Goal: Navigation & Orientation: Find specific page/section

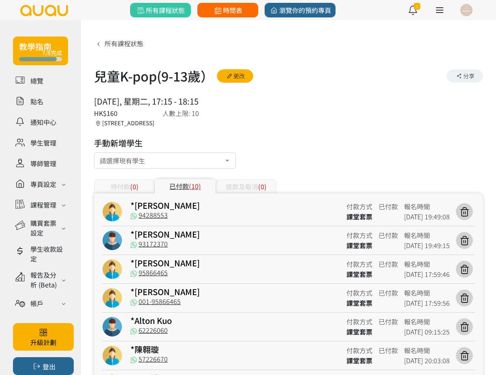
drag, startPoint x: 0, startPoint y: 0, endPoint x: 234, endPoint y: 4, distance: 234.5
click at [234, 4] on link "時間表" at bounding box center [228, 10] width 61 height 15
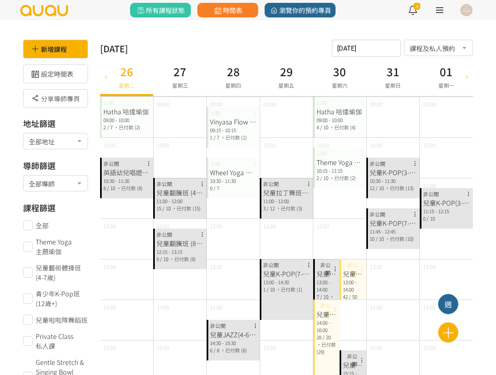
click at [164, 201] on div "11:00 - 12:00" at bounding box center [180, 201] width 47 height 7
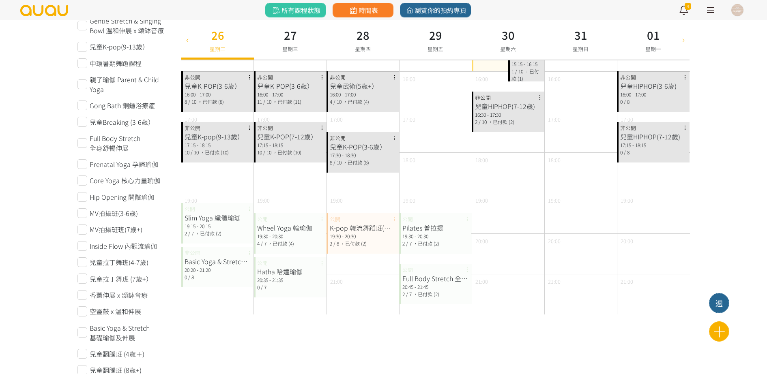
scroll to position [311, 0]
click at [296, 268] on div "Hatha 哈達瑜伽" at bounding box center [290, 271] width 66 height 10
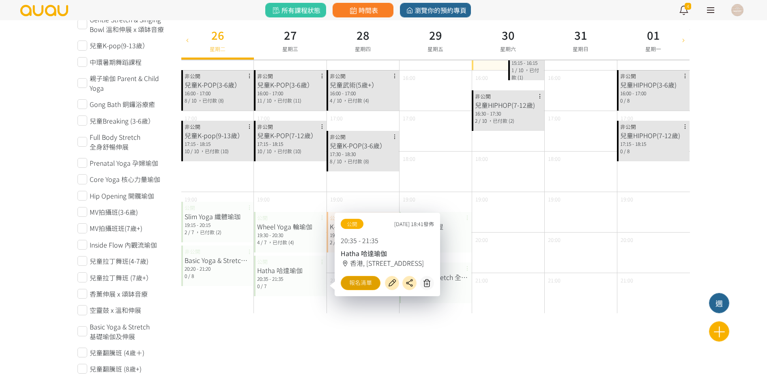
click at [370, 278] on link "報名清單" at bounding box center [361, 283] width 40 height 14
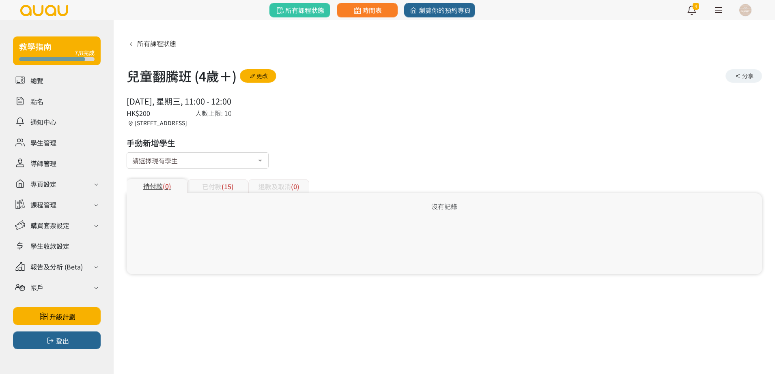
click at [222, 191] on span "(15)" at bounding box center [227, 187] width 12 height 10
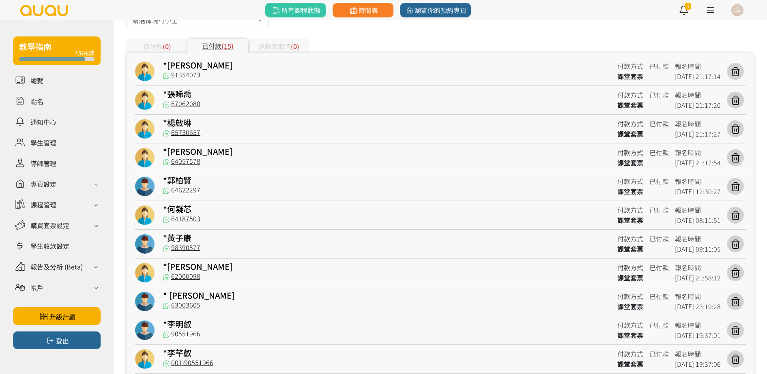
scroll to position [140, 0]
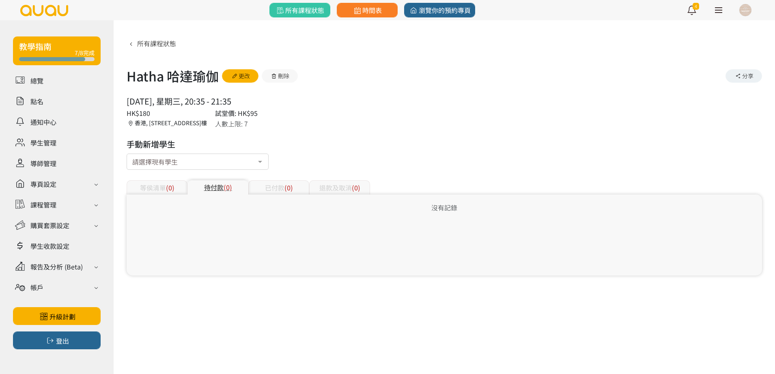
click at [283, 193] on div "已付款 (0)" at bounding box center [278, 187] width 61 height 14
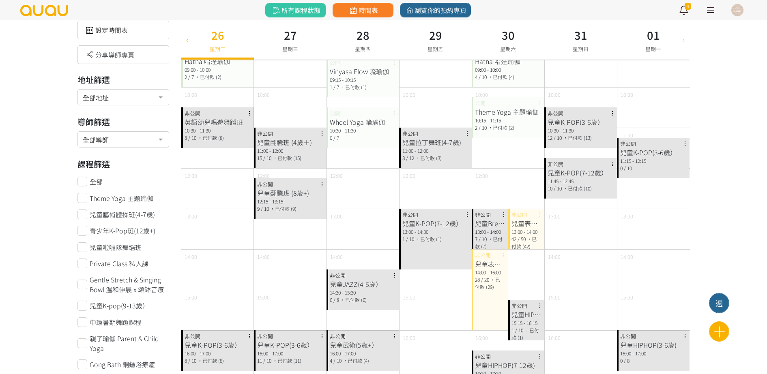
scroll to position [42, 0]
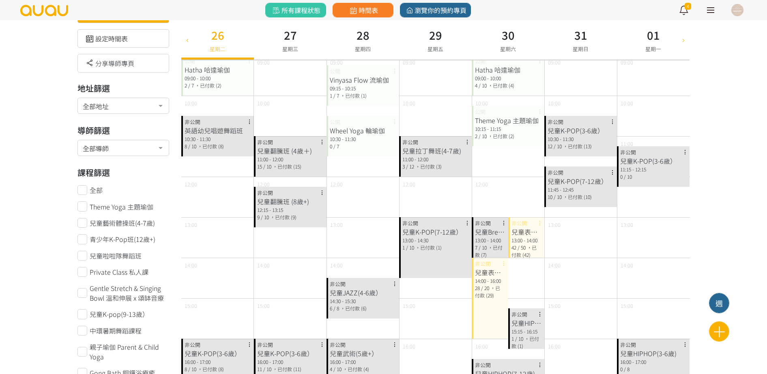
click at [284, 197] on div "兒童翻騰班 (8歲+)" at bounding box center [290, 202] width 66 height 10
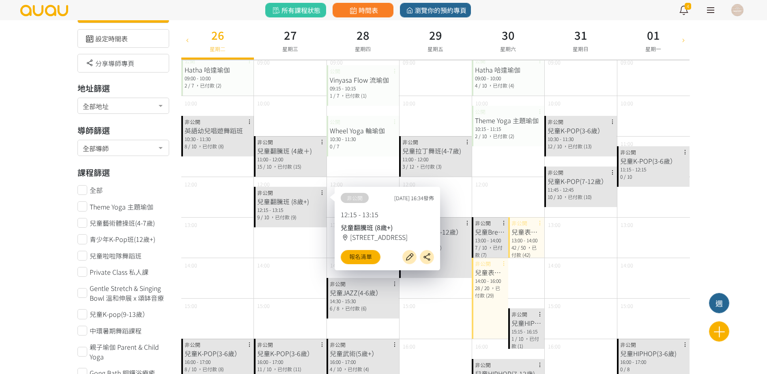
click at [354, 267] on div "非公開 2025/07/06, 16:34發佈 12:15 - 13:15 兒童翻騰班 (8歲+) 香港, 香港島, 香港仔, 香港仔東勝道10號朗盈商業大廈…" at bounding box center [387, 229] width 105 height 84
click at [354, 263] on link "報名清單" at bounding box center [361, 257] width 40 height 14
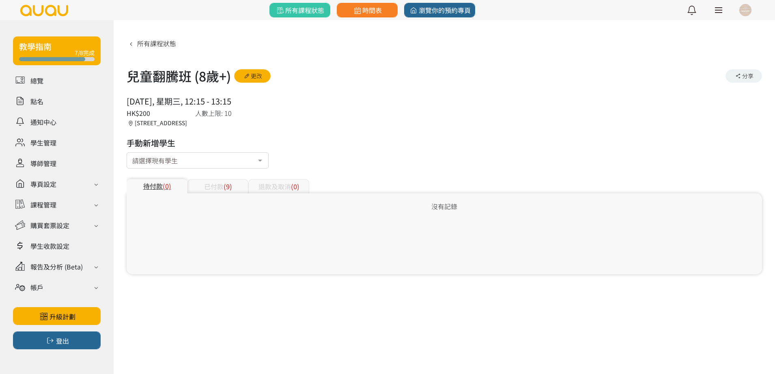
click at [228, 179] on div "已付款 (9)" at bounding box center [217, 186] width 61 height 14
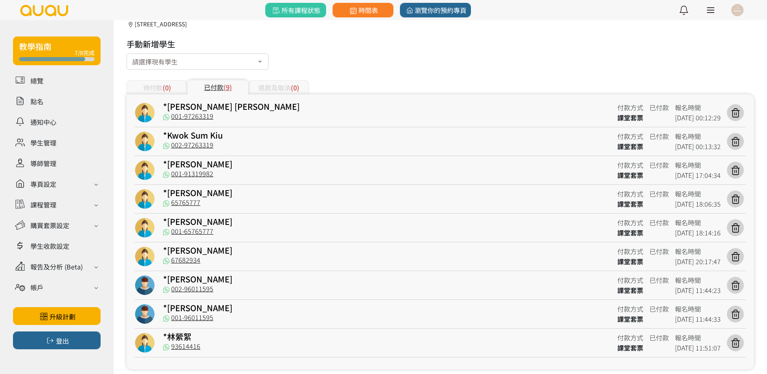
scroll to position [113, 0]
